Goal: Task Accomplishment & Management: Manage account settings

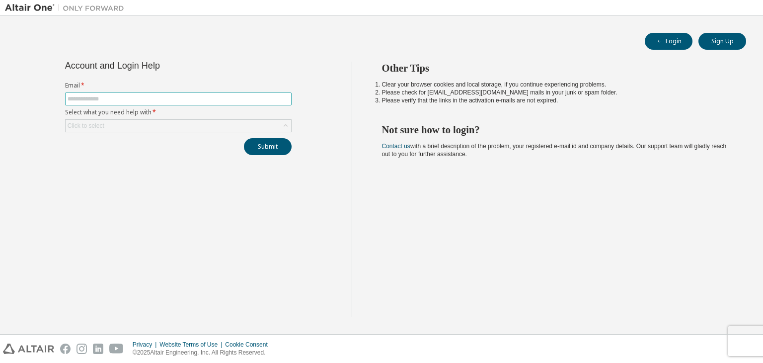
click at [130, 101] on input "text" at bounding box center [179, 99] width 222 height 8
type input "**********"
click at [133, 126] on div "Click to select" at bounding box center [179, 126] width 226 height 12
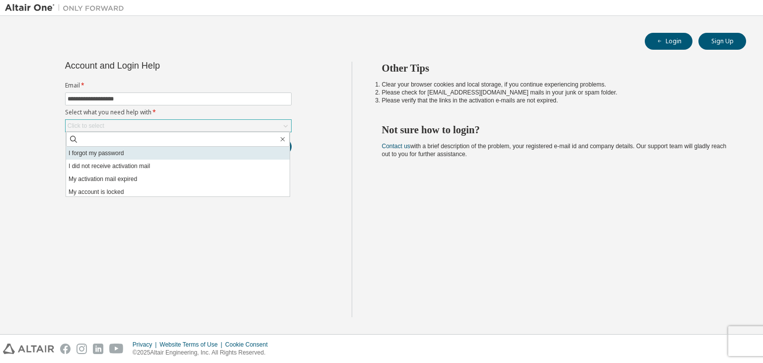
click at [126, 154] on li "I forgot my password" at bounding box center [178, 153] width 224 height 13
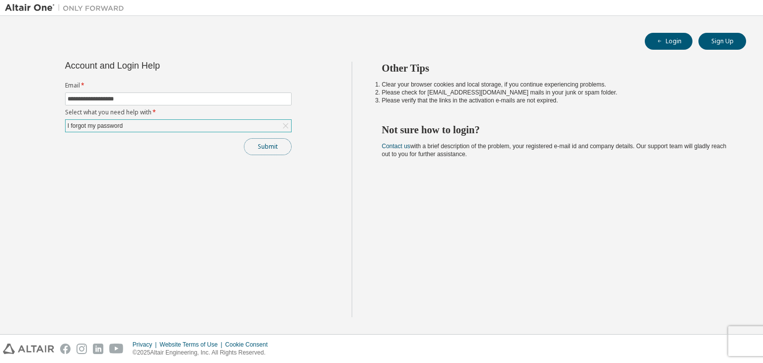
click at [267, 143] on button "Submit" at bounding box center [268, 146] width 48 height 17
click at [670, 34] on button "Login" at bounding box center [669, 41] width 48 height 17
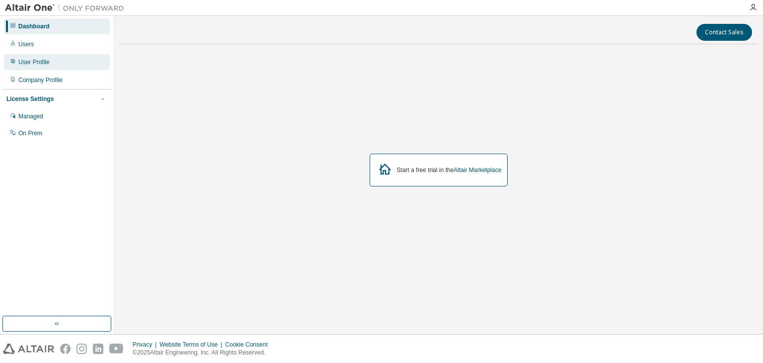
click at [46, 60] on div "User Profile" at bounding box center [33, 62] width 31 height 8
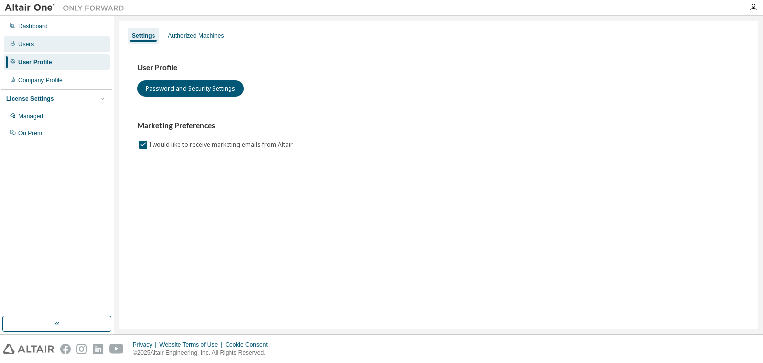
click at [46, 46] on div "Users" at bounding box center [57, 44] width 106 height 16
